Goal: Task Accomplishment & Management: Use online tool/utility

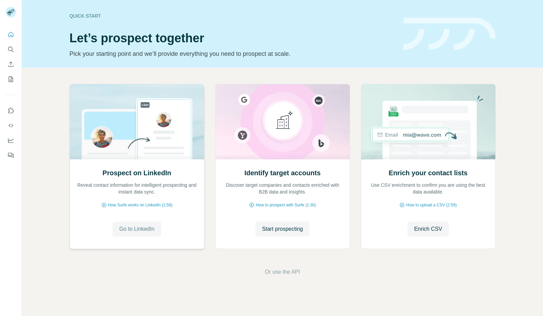
click at [131, 225] on span "Go to LinkedIn" at bounding box center [136, 229] width 35 height 8
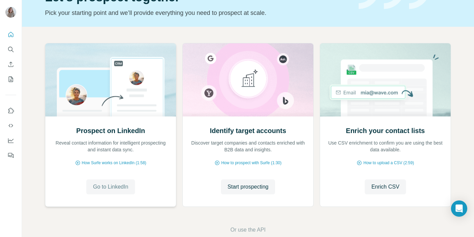
scroll to position [54, 0]
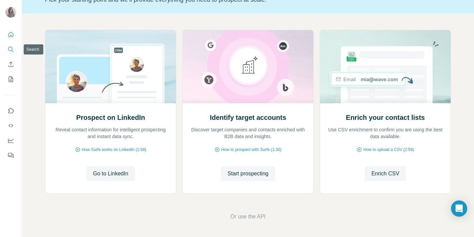
click at [11, 48] on icon "Search" at bounding box center [10, 49] width 7 height 7
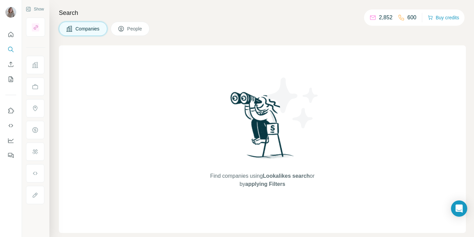
click at [92, 29] on span "Companies" at bounding box center [87, 28] width 25 height 7
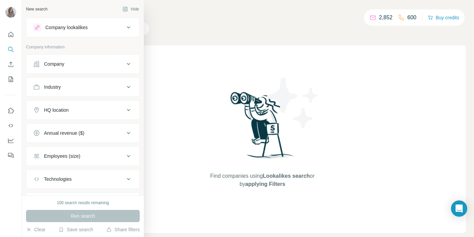
click at [70, 64] on div "Company" at bounding box center [78, 63] width 91 height 7
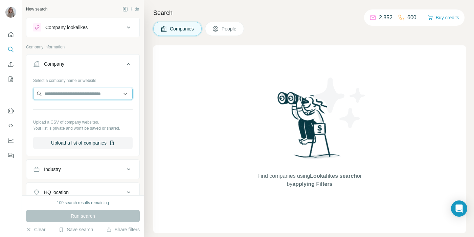
click at [69, 92] on input "text" at bounding box center [82, 94] width 99 height 12
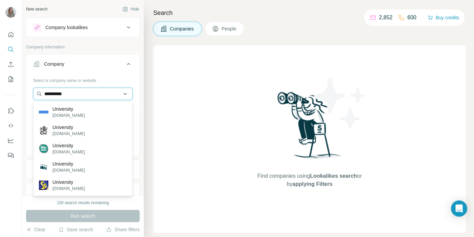
click at [58, 90] on input "**********" at bounding box center [82, 94] width 99 height 12
type input "**********"
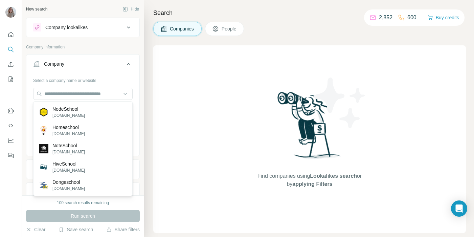
click at [111, 75] on div "Select a company name or website" at bounding box center [82, 79] width 99 height 9
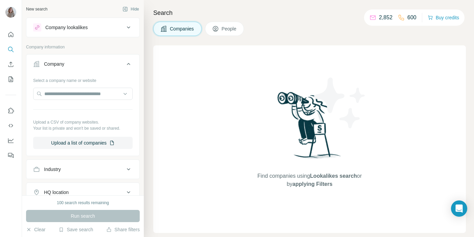
click at [115, 27] on div "Company lookalikes" at bounding box center [78, 27] width 91 height 8
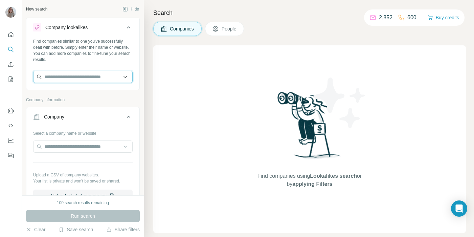
click at [86, 80] on input "text" at bounding box center [82, 77] width 99 height 12
type input "*"
type input "**********"
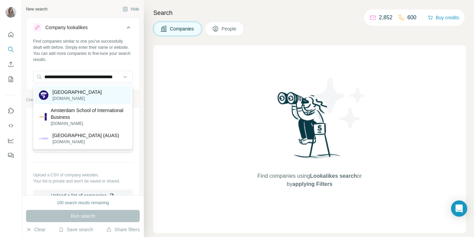
click at [83, 95] on p "[GEOGRAPHIC_DATA]" at bounding box center [76, 92] width 49 height 7
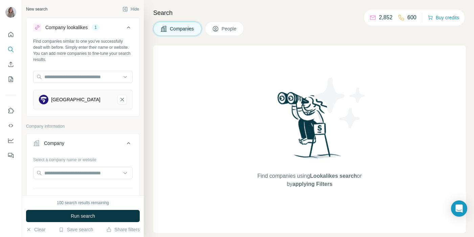
scroll to position [0, 0]
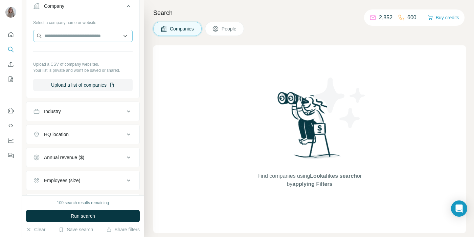
scroll to position [138, 0]
click at [88, 114] on div "Industry" at bounding box center [78, 110] width 91 height 7
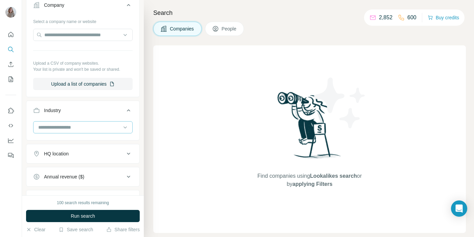
click at [84, 131] on input at bounding box center [79, 126] width 83 height 7
type input "****"
click at [80, 145] on div "Universities" at bounding box center [83, 146] width 88 height 7
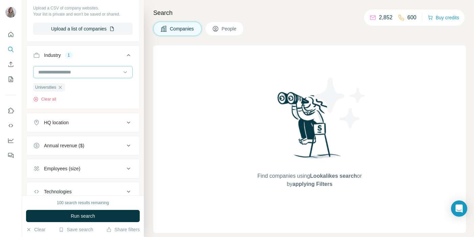
scroll to position [196, 0]
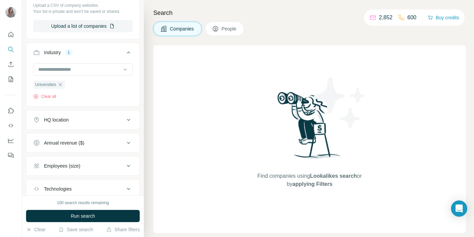
click at [94, 122] on div "HQ location" at bounding box center [78, 119] width 91 height 7
click at [82, 143] on input "text" at bounding box center [82, 136] width 99 height 12
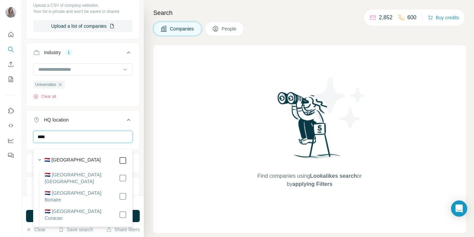
type input "****"
click at [38, 157] on icon "button" at bounding box center [39, 159] width 7 height 7
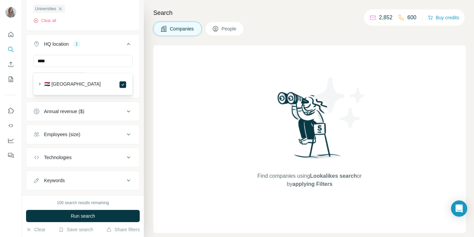
scroll to position [290, 0]
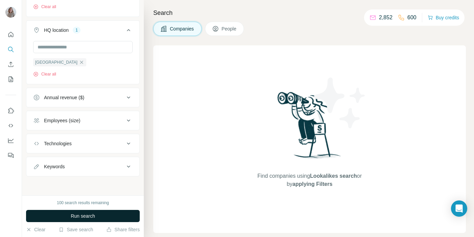
click at [106, 216] on button "Run search" at bounding box center [83, 216] width 114 height 12
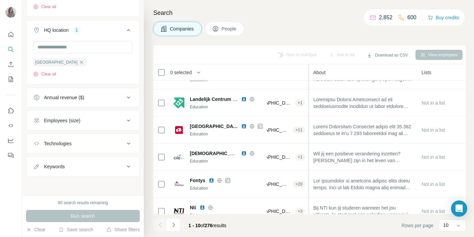
scroll to position [18, 125]
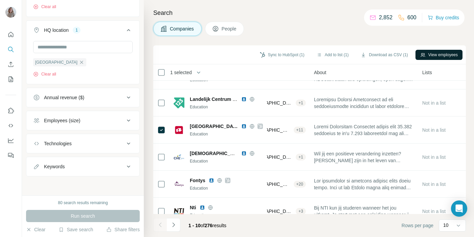
click at [429, 51] on button "View employees" at bounding box center [438, 55] width 47 height 10
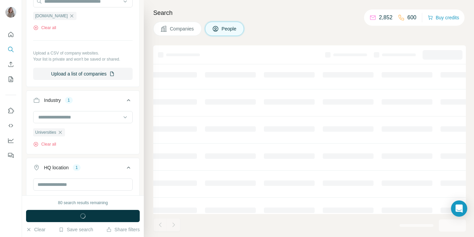
scroll to position [431, 0]
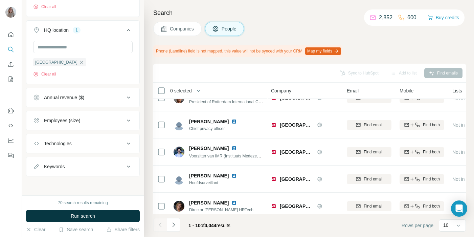
scroll to position [155, 0]
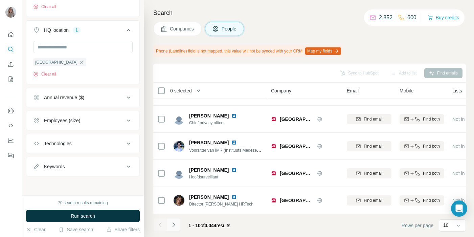
click at [174, 225] on icon "Navigate to next page" at bounding box center [173, 224] width 2 height 4
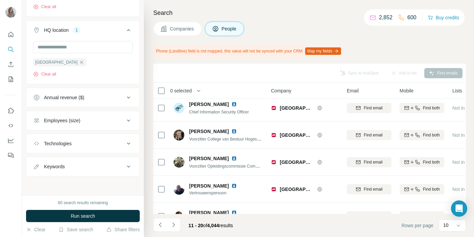
scroll to position [0, 0]
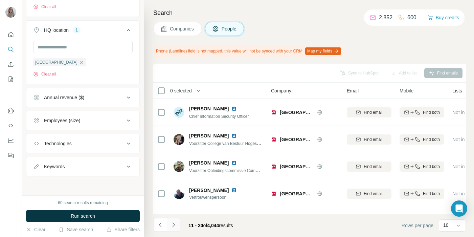
click at [172, 226] on icon "Navigate to next page" at bounding box center [173, 224] width 7 height 7
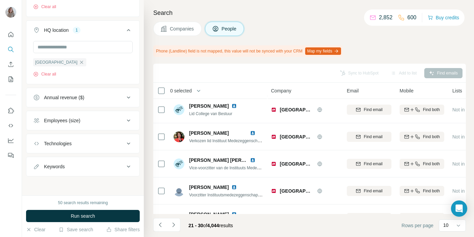
scroll to position [155, 0]
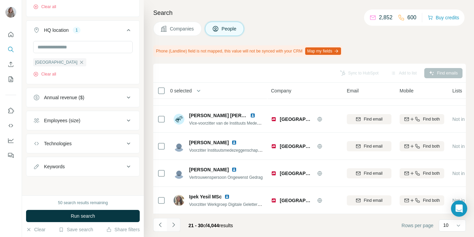
click at [174, 222] on icon "Navigate to next page" at bounding box center [173, 224] width 7 height 7
click at [175, 226] on icon "Navigate to next page" at bounding box center [173, 224] width 7 height 7
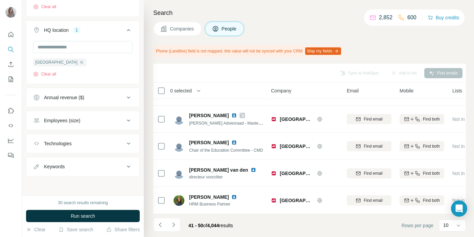
click at [175, 225] on icon "Navigate to next page" at bounding box center [173, 224] width 7 height 7
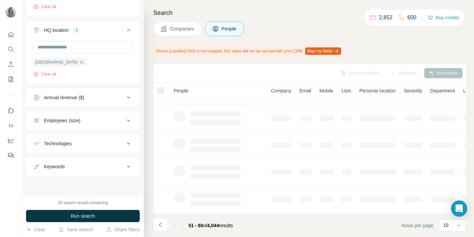
click at [119, 168] on div "Keywords" at bounding box center [78, 166] width 91 height 7
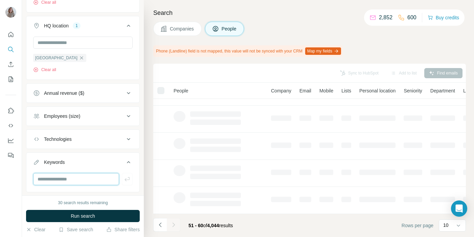
click at [90, 184] on input "text" at bounding box center [76, 179] width 86 height 12
type input "*******"
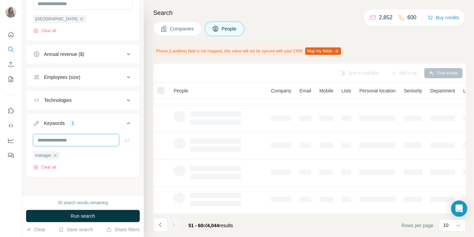
scroll to position [471, 0]
type input "******"
type input "**********"
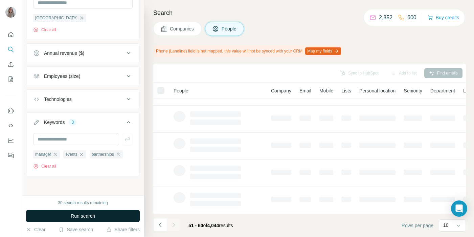
click at [88, 214] on span "Run search" at bounding box center [83, 215] width 24 height 7
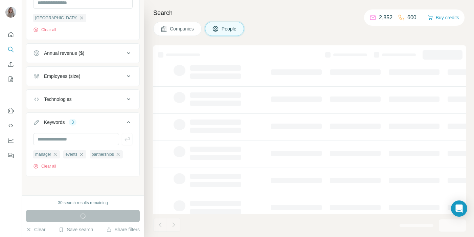
scroll to position [128, 0]
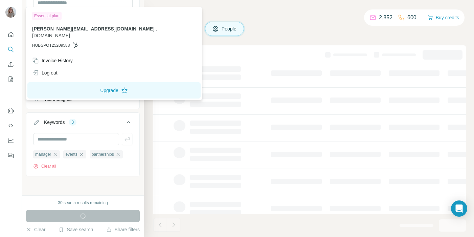
click at [156, 43] on div "Search Companies People" at bounding box center [309, 118] width 330 height 237
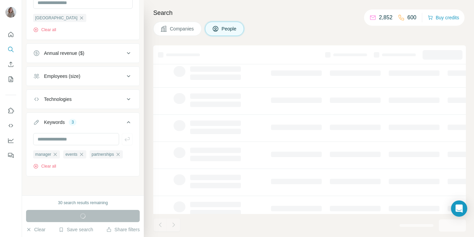
click at [168, 33] on button "Companies" at bounding box center [177, 29] width 48 height 14
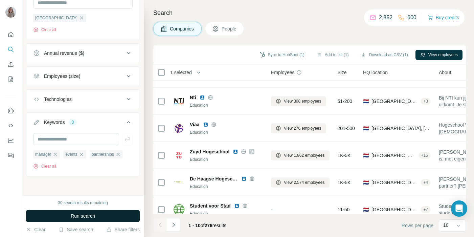
click at [220, 32] on button "People" at bounding box center [224, 29] width 39 height 14
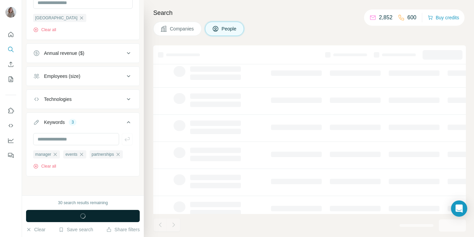
click at [188, 28] on span "Companies" at bounding box center [182, 28] width 25 height 7
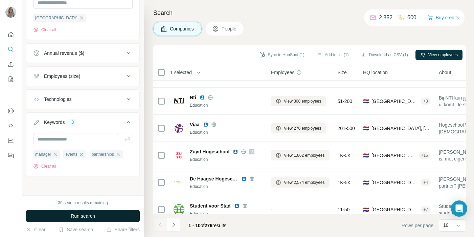
scroll to position [366, 0]
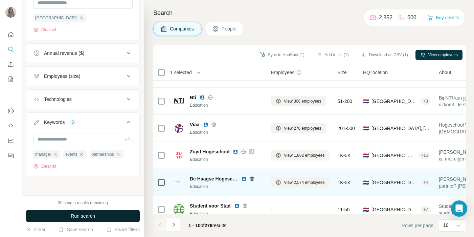
scroll to position [137, 0]
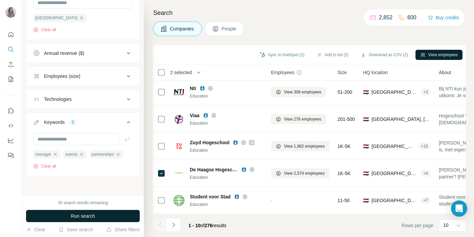
click at [427, 53] on button "View employees" at bounding box center [438, 55] width 47 height 10
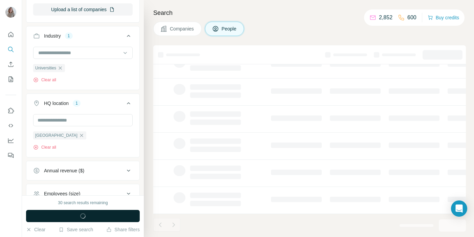
scroll to position [483, 0]
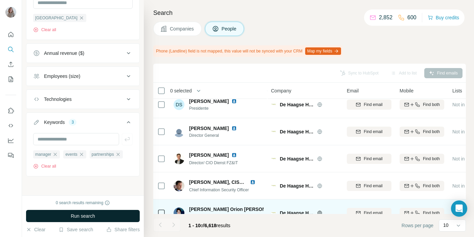
scroll to position [65, 0]
